Goal: Navigation & Orientation: Find specific page/section

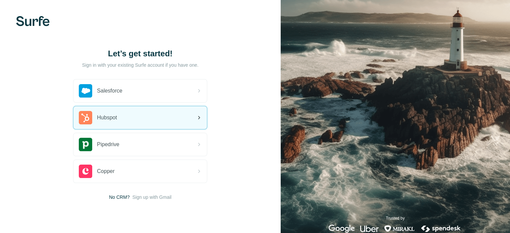
click at [119, 120] on div "Hubspot" at bounding box center [139, 117] width 133 height 23
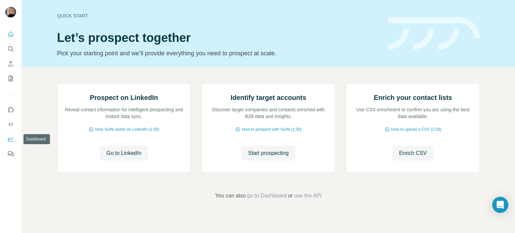
click at [12, 140] on icon "Dashboard" at bounding box center [10, 139] width 7 height 7
